Goal: Navigation & Orientation: Find specific page/section

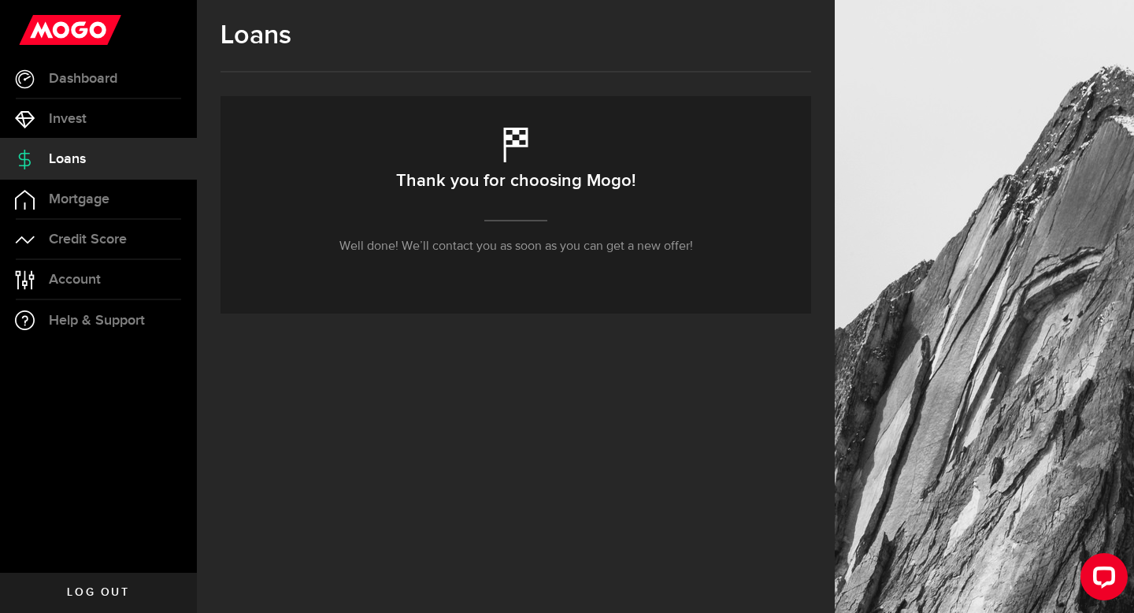
click at [661, 249] on p "Well done! We’ll contact you as soon as you can get a new offer!" at bounding box center [517, 246] width 354 height 19
click at [94, 243] on span "Credit Score" at bounding box center [88, 239] width 78 height 14
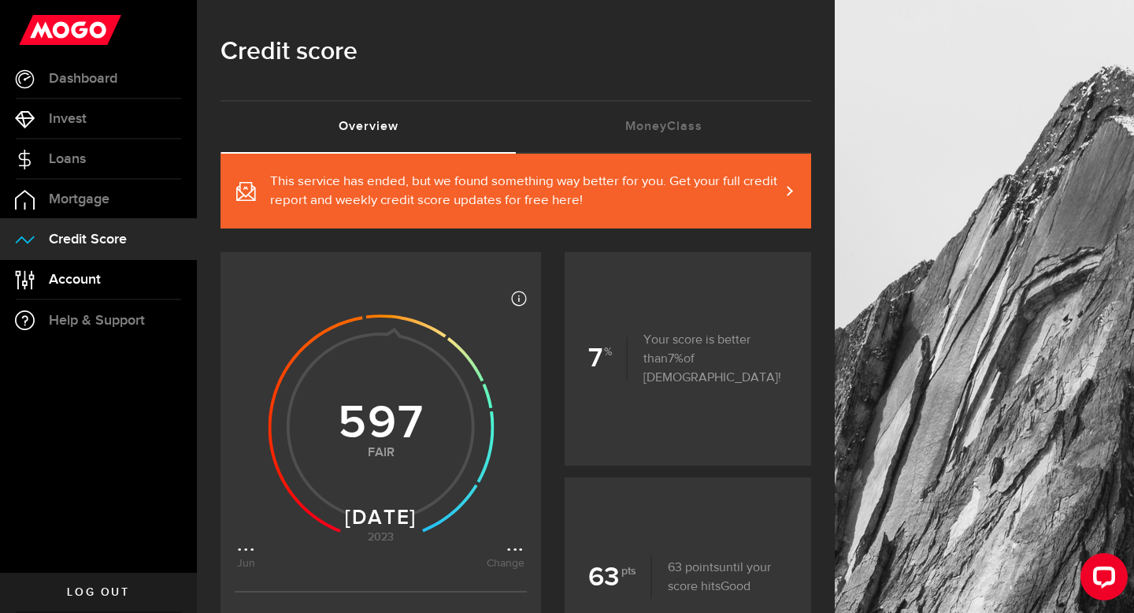
click at [53, 280] on span "Account" at bounding box center [75, 280] width 52 height 14
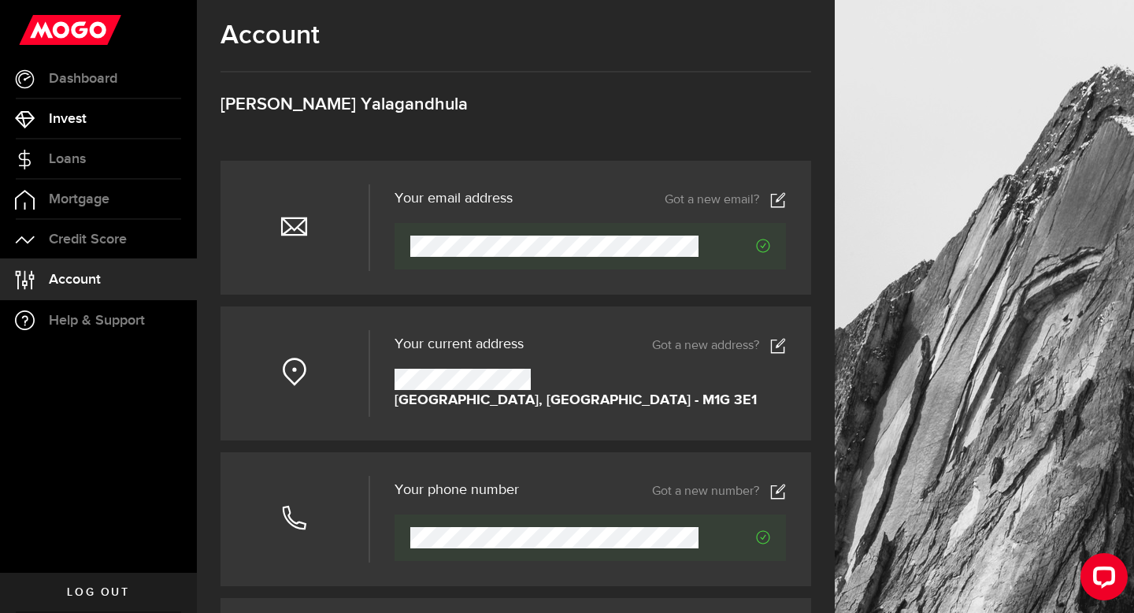
click at [80, 124] on span "Invest" at bounding box center [68, 119] width 38 height 14
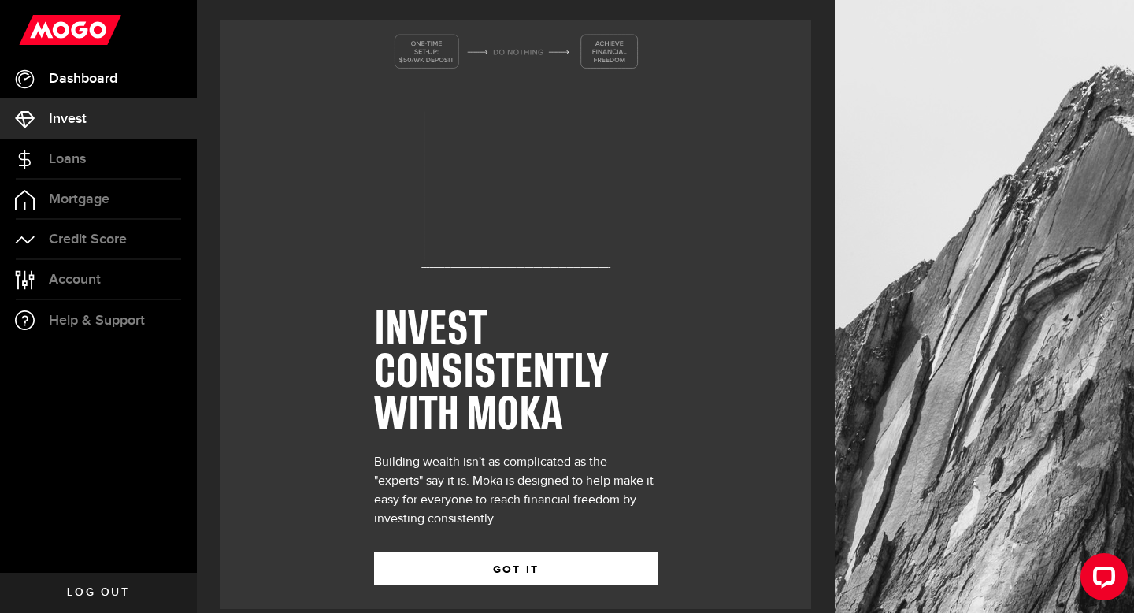
click at [79, 83] on span "Dashboard" at bounding box center [83, 79] width 69 height 14
